Goal: Task Accomplishment & Management: Use online tool/utility

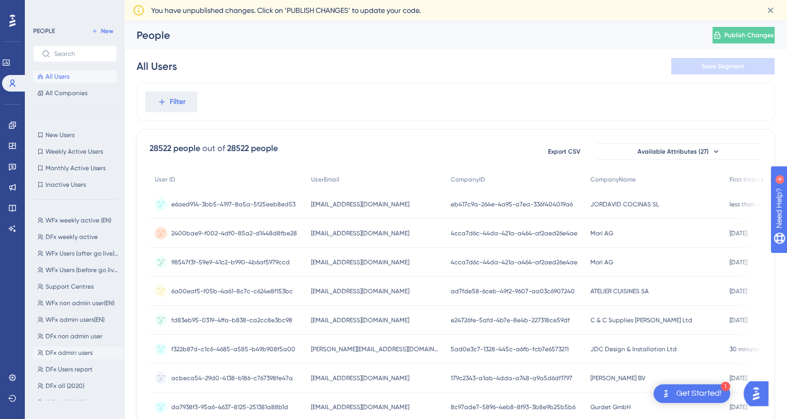
scroll to position [52, 0]
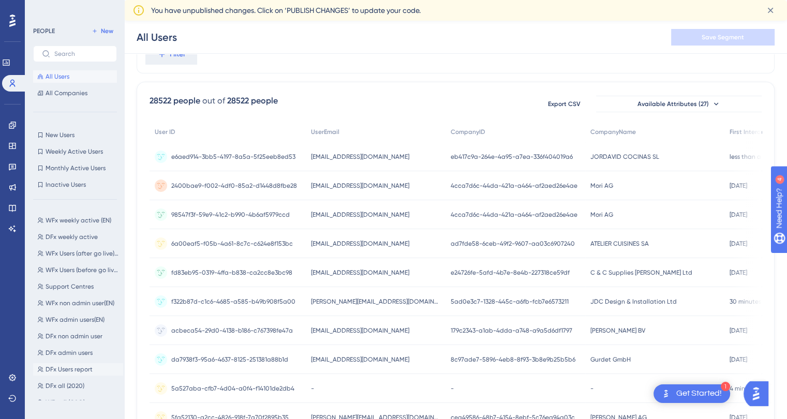
click at [84, 368] on span "DFx Users report" at bounding box center [69, 369] width 47 height 8
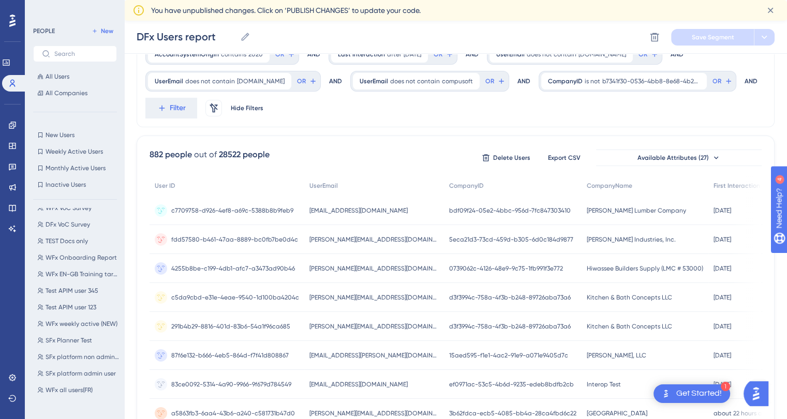
scroll to position [0, 0]
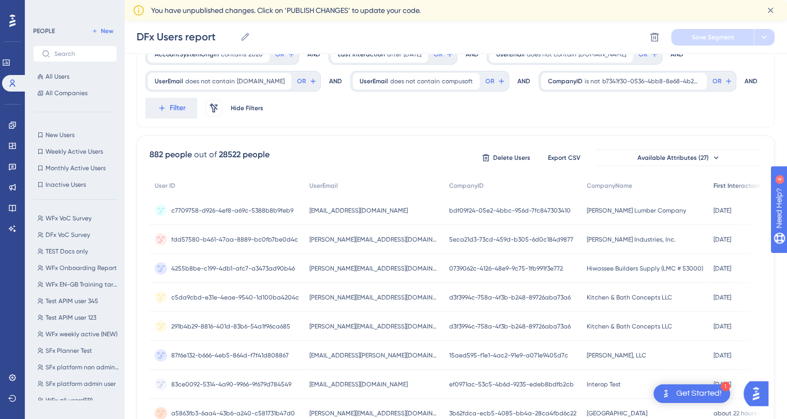
click at [713, 183] on span "First Interaction" at bounding box center [736, 186] width 47 height 8
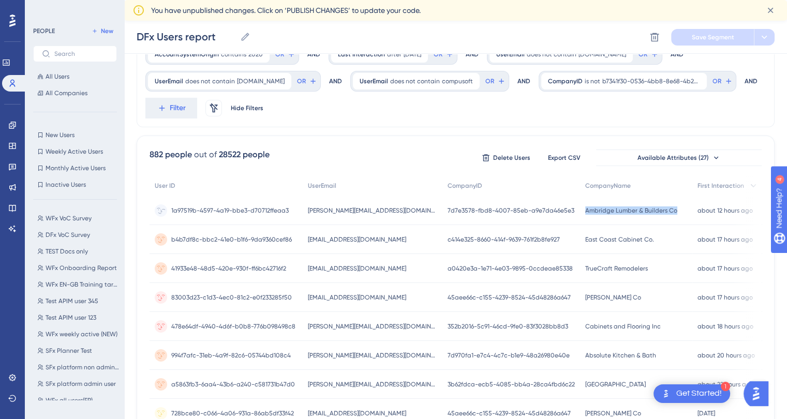
drag, startPoint x: 664, startPoint y: 211, endPoint x: 571, endPoint y: 210, distance: 93.1
click at [580, 210] on div "Ambridge Lumber & Builders Co Ambridge Lumber & Builders Co" at bounding box center [636, 210] width 112 height 29
copy span "Ambridge Lumber & Builders Co"
drag, startPoint x: 387, startPoint y: 208, endPoint x: 303, endPoint y: 212, distance: 84.4
click at [303, 212] on div "[PERSON_NAME][EMAIL_ADDRESS][DOMAIN_NAME] [PERSON_NAME][EMAIL_ADDRESS][DOMAIN_N…" at bounding box center [373, 210] width 140 height 29
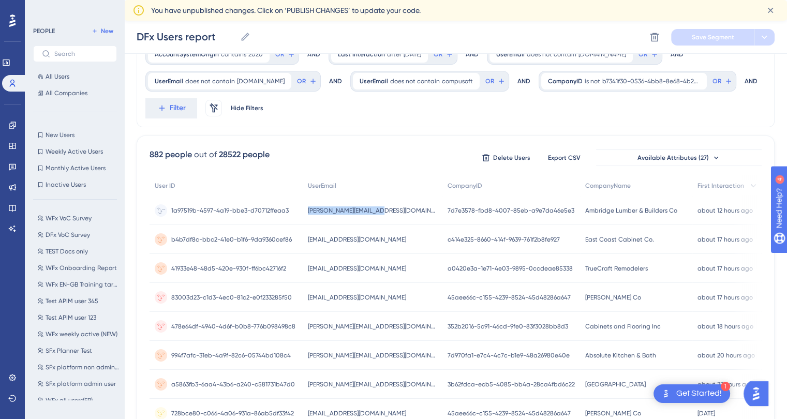
copy span "[PERSON_NAME][EMAIL_ADDRESS][DOMAIN_NAME]"
drag, startPoint x: 646, startPoint y: 241, endPoint x: 569, endPoint y: 241, distance: 77.1
click at [580, 241] on div "East Coast Cabinet Co. East Coast Cabinet Co." at bounding box center [636, 239] width 112 height 29
copy span "East Coast Cabinet Co."
drag, startPoint x: 380, startPoint y: 243, endPoint x: 299, endPoint y: 243, distance: 80.7
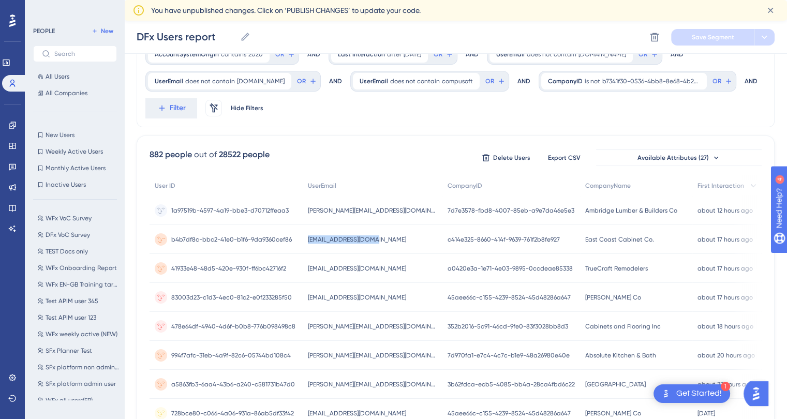
click at [0, 0] on div "b4b7df8c-bbc2-41e0-b1f6-9da9360cef86 b4b7df8c-bbc2-41e0-b1f6-9da9360cef86 [EMAI…" at bounding box center [0, 0] width 0 height 0
copy div "b4b7df8c-bbc2-41e0-b1f6-9da9360cef86 [EMAIL_ADDRESS][DOMAIN_NAME]"
drag, startPoint x: 635, startPoint y: 269, endPoint x: 567, endPoint y: 272, distance: 67.3
click at [580, 272] on div "TrueCraft Remodelers TrueCraft Remodelers" at bounding box center [636, 268] width 112 height 29
copy span "TrueCraft Remodelers"
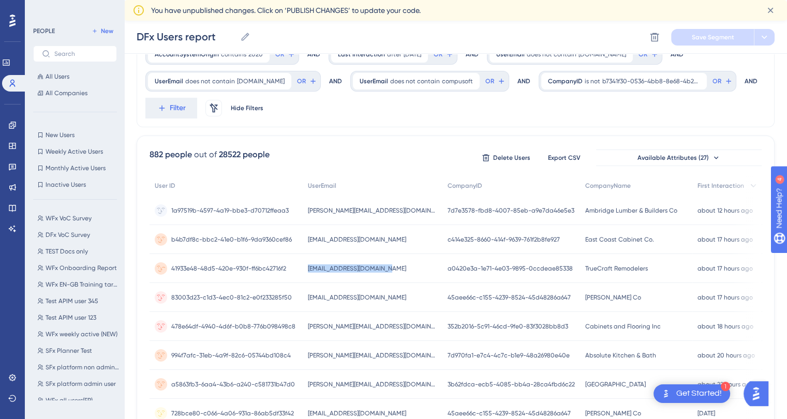
drag, startPoint x: 386, startPoint y: 269, endPoint x: 306, endPoint y: 269, distance: 80.2
click at [306, 269] on div "[EMAIL_ADDRESS][DOMAIN_NAME] [EMAIL_ADDRESS][DOMAIN_NAME]" at bounding box center [373, 268] width 140 height 29
copy span "[EMAIL_ADDRESS][DOMAIN_NAME]"
drag, startPoint x: 617, startPoint y: 298, endPoint x: 568, endPoint y: 298, distance: 49.1
click at [580, 298] on div "[PERSON_NAME] Co [PERSON_NAME] Co" at bounding box center [636, 297] width 112 height 29
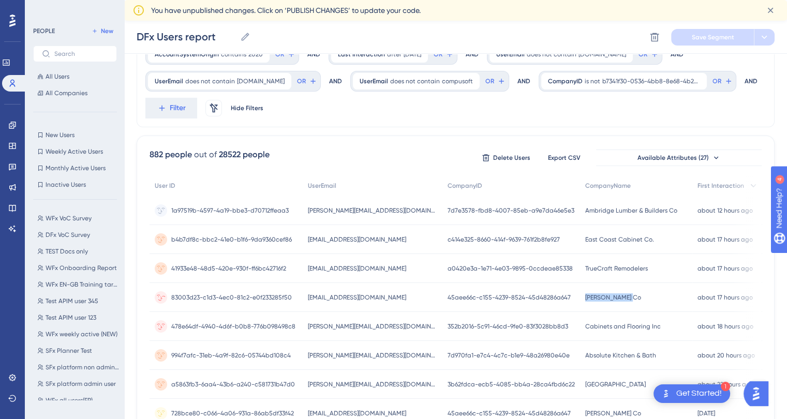
copy span "[PERSON_NAME] Co"
drag, startPoint x: 376, startPoint y: 294, endPoint x: 290, endPoint y: 304, distance: 86.4
click at [0, 0] on div "83003d23-c1d3-4ec0-81c2-e0f233285f50 83003d23-c1d3-4ec0-81c2-e0f233285f50 [EMAI…" at bounding box center [0, 0] width 0 height 0
copy div "83003d23-c1d3-4ec0-81c2-e0f233285f50 [EMAIL_ADDRESS][DOMAIN_NAME]"
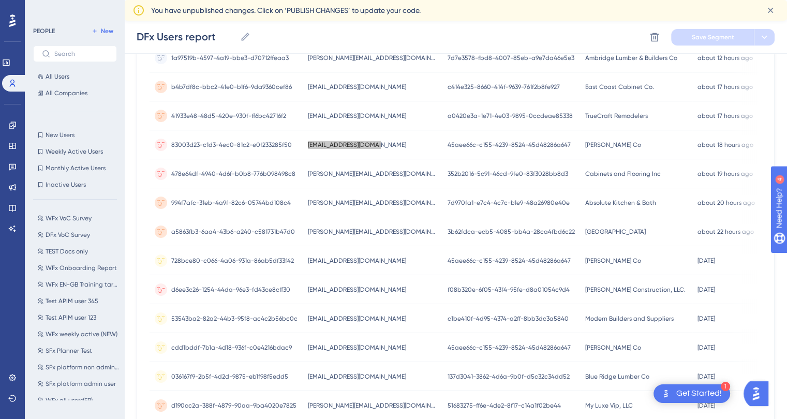
scroll to position [207, 0]
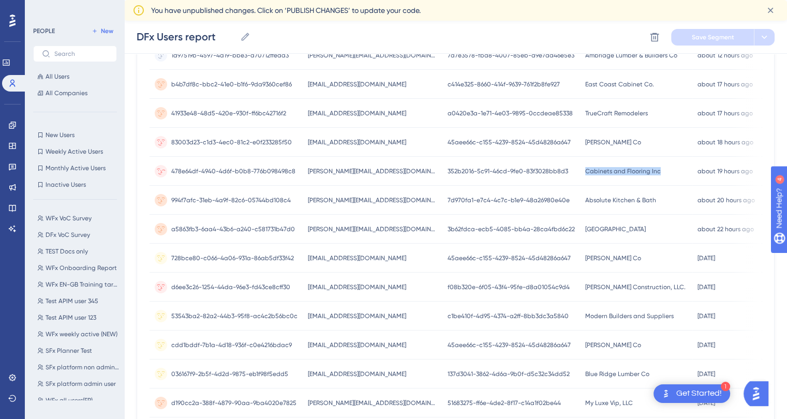
drag, startPoint x: 631, startPoint y: 172, endPoint x: 569, endPoint y: 173, distance: 62.1
click at [580, 173] on div "Cabinets and Flooring Inc Cabinets and Flooring Inc" at bounding box center [636, 171] width 112 height 29
copy span "Cabinets and Flooring Inc"
drag, startPoint x: 652, startPoint y: 198, endPoint x: 567, endPoint y: 202, distance: 85.4
click at [580, 202] on div "Absolute Kitchen & Bath Absolute Kitchen & Bath" at bounding box center [636, 200] width 112 height 29
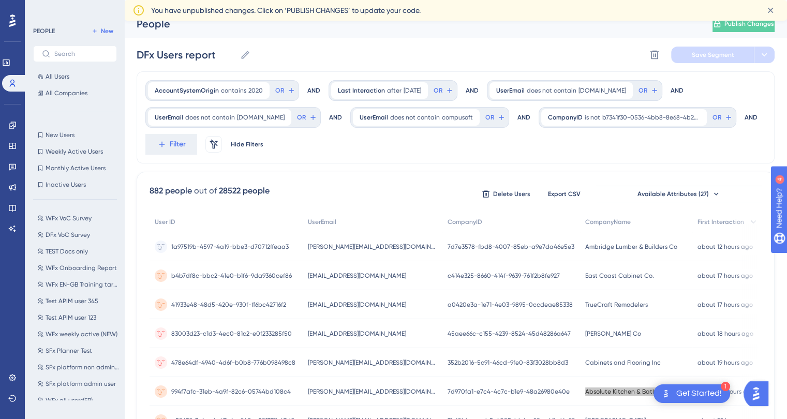
scroll to position [0, 0]
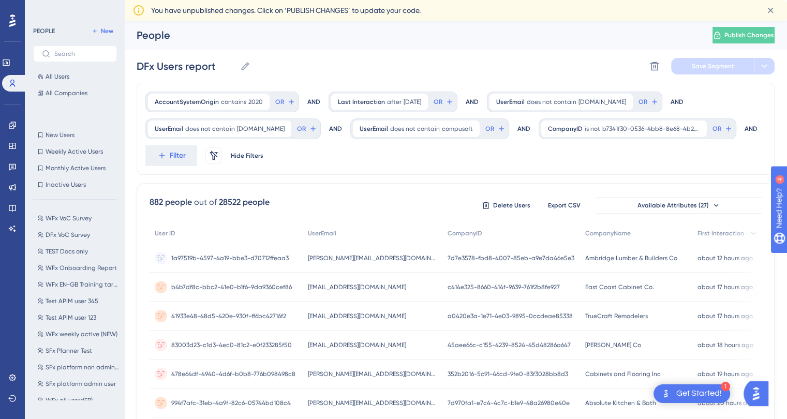
drag, startPoint x: 449, startPoint y: 190, endPoint x: 510, endPoint y: 190, distance: 61.0
click at [560, 207] on span "Export CSV" at bounding box center [564, 205] width 33 height 8
